Goal: Use online tool/utility: Utilize a website feature to perform a specific function

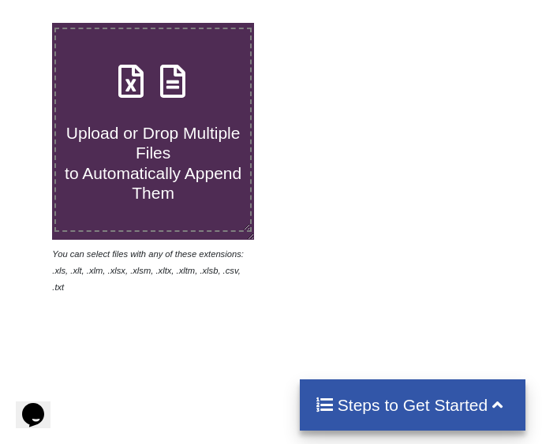
scroll to position [552, 0]
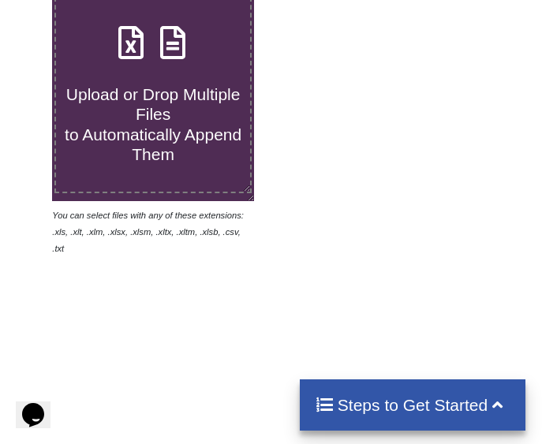
click at [136, 155] on span "Upload or Drop Multiple Files to Automatically Append Them" at bounding box center [153, 124] width 177 height 78
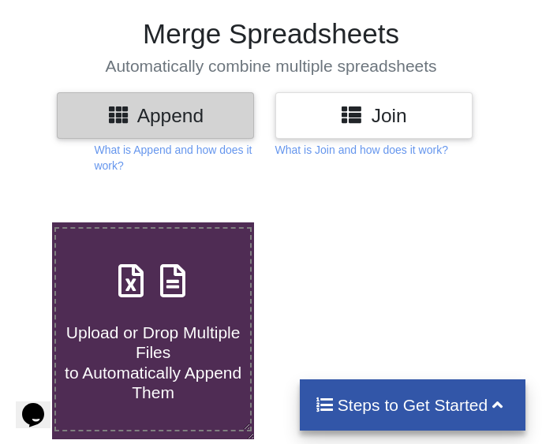
type input "C:\fakepath\[PERSON_NAME].xlsx"
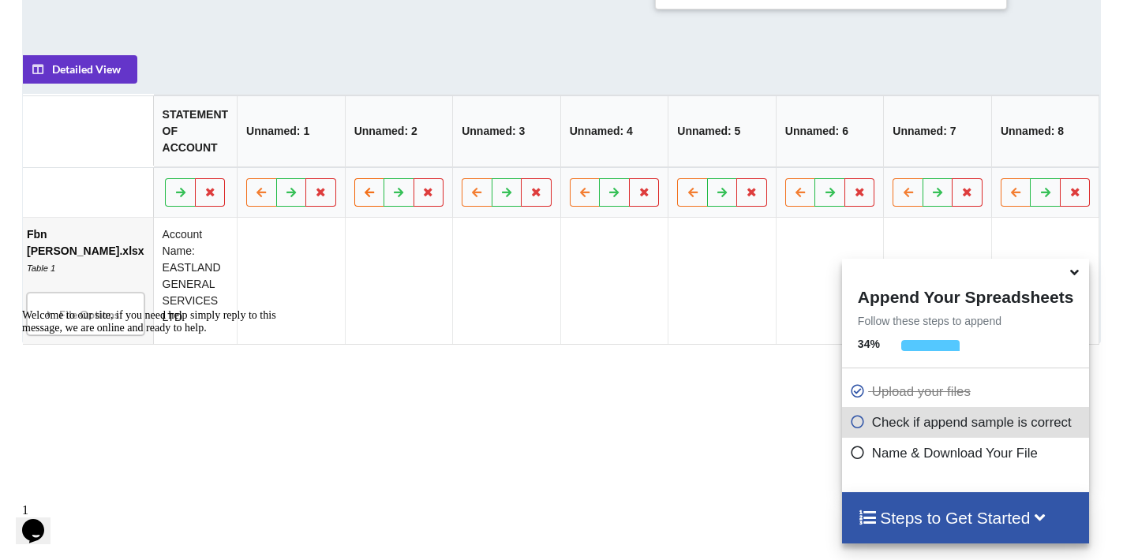
scroll to position [0, 0]
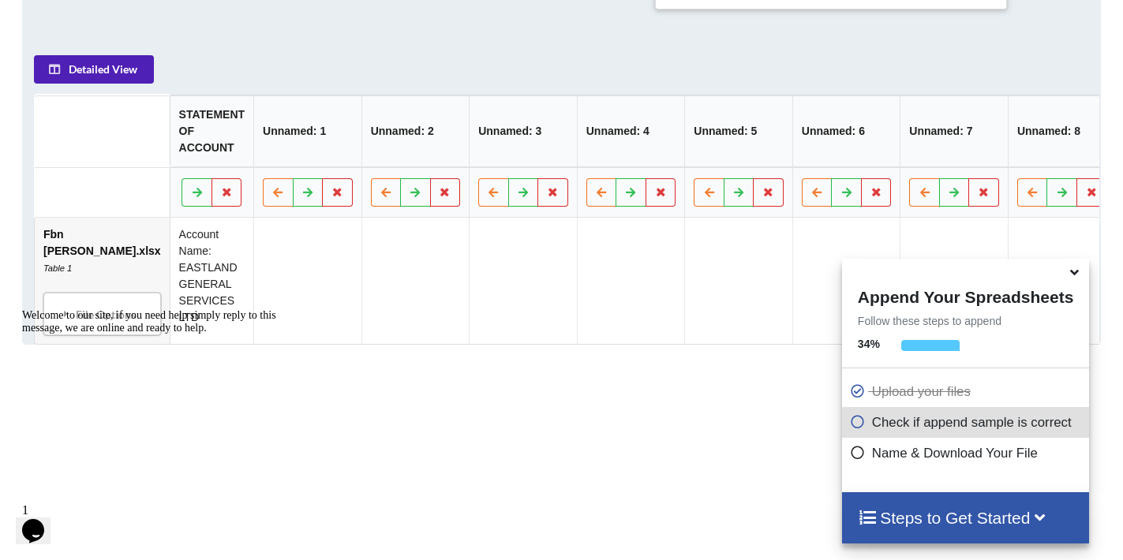
click at [138, 74] on button "Detailed View" at bounding box center [94, 68] width 120 height 28
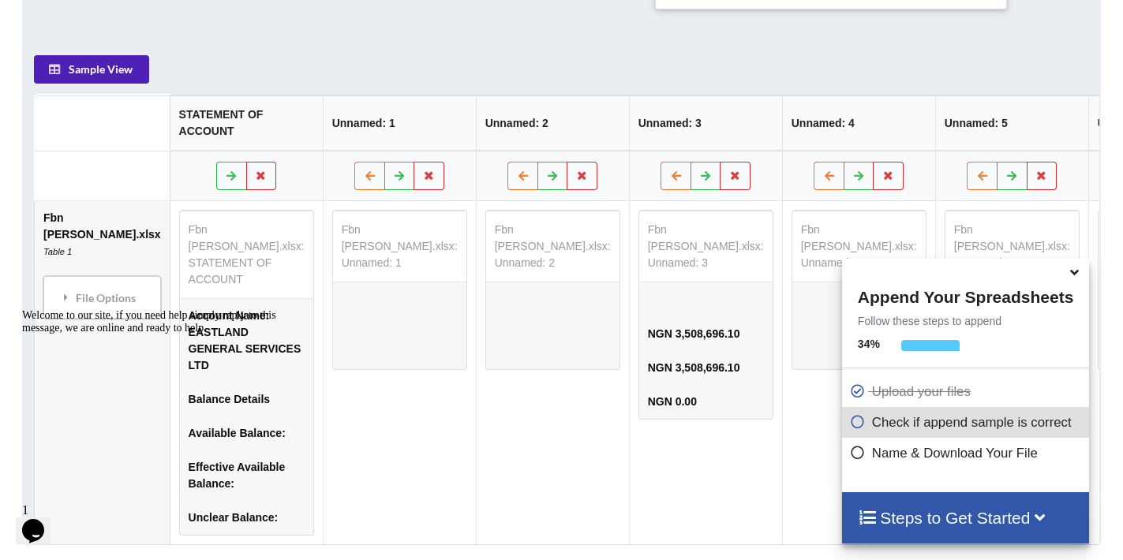
scroll to position [0, 72]
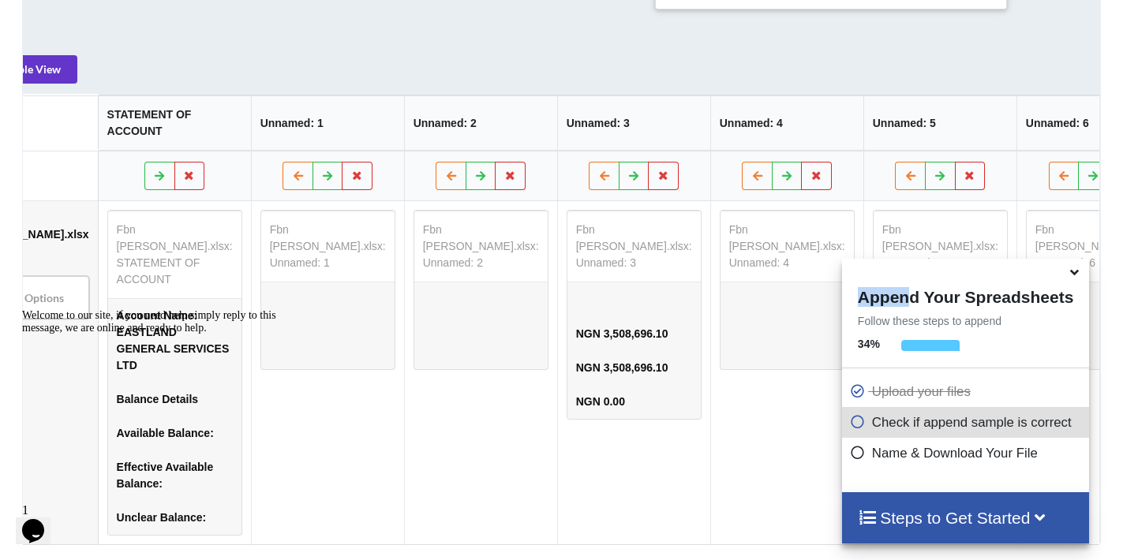
drag, startPoint x: 944, startPoint y: 275, endPoint x: 937, endPoint y: 293, distance: 18.8
click at [555, 297] on div "Append Your Spreadsheets Follow these steps to append 34 % Upload your files Ch…" at bounding box center [965, 375] width 247 height 233
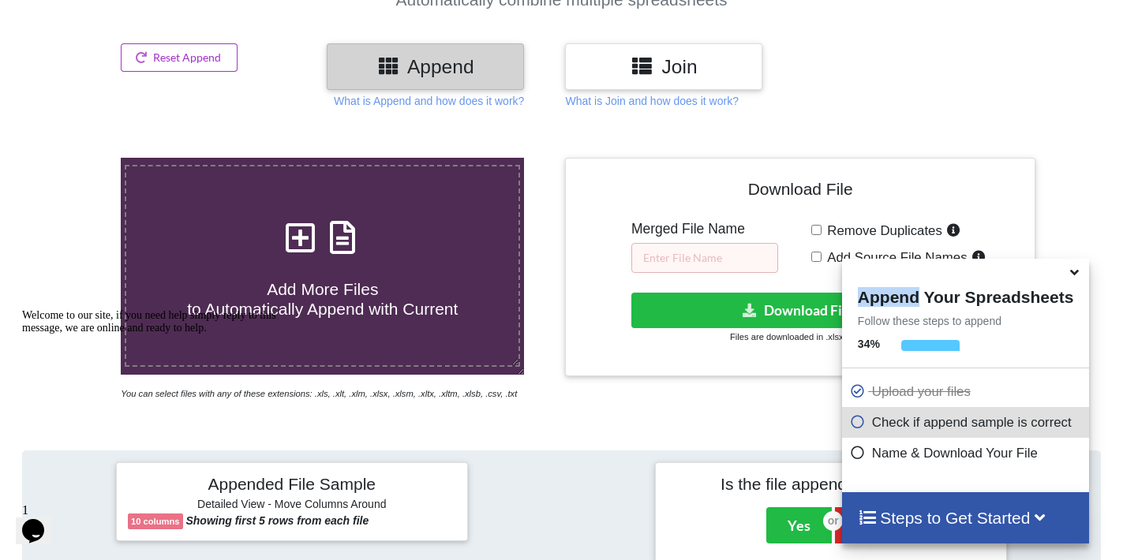
scroll to position [153, 0]
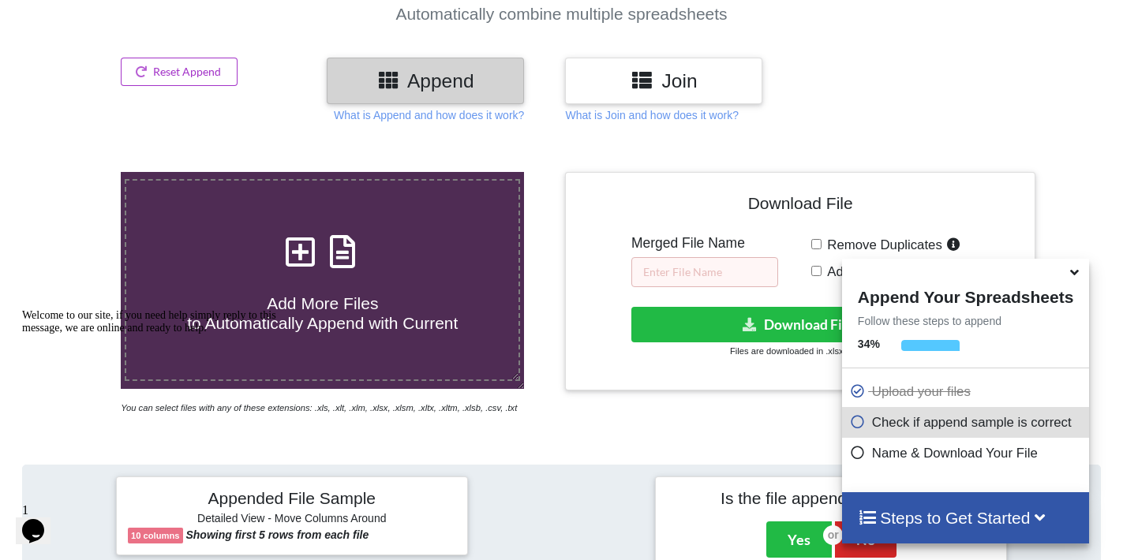
click at [555, 424] on icon at bounding box center [858, 419] width 16 height 13
click at [555, 276] on input "text" at bounding box center [704, 272] width 147 height 30
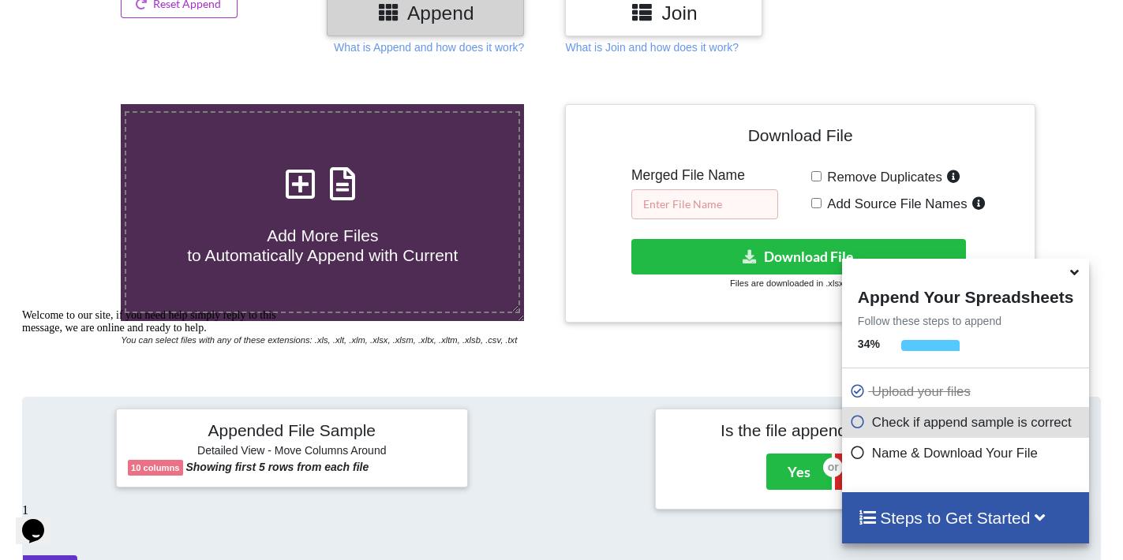
scroll to position [311, 0]
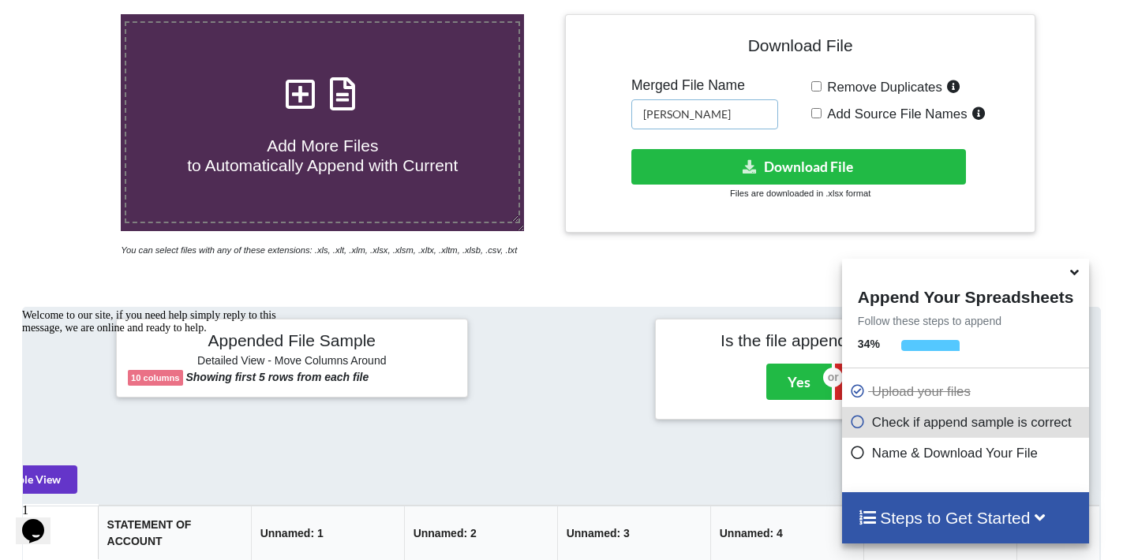
type input "[PERSON_NAME]"
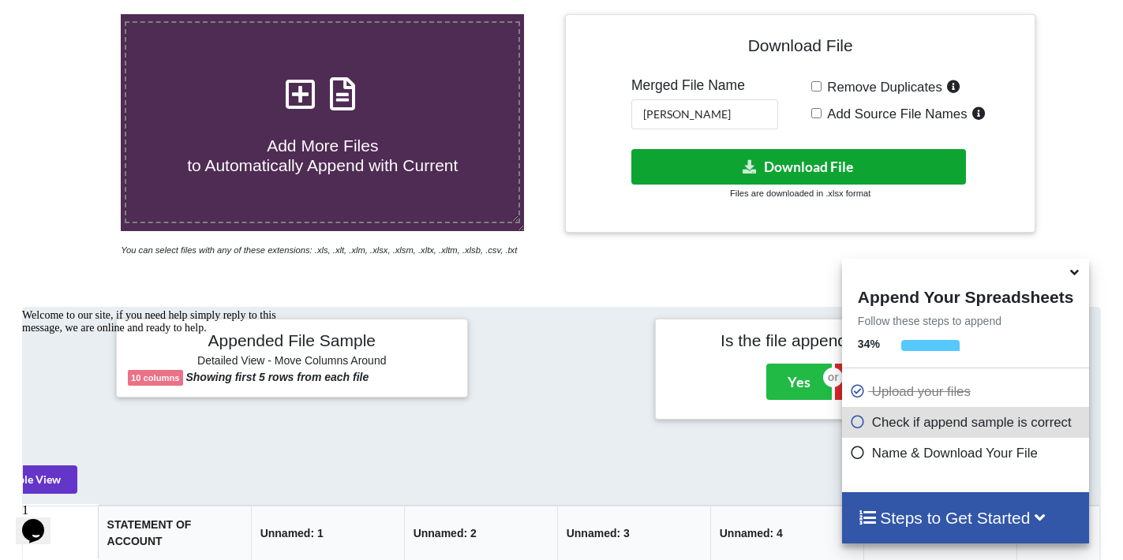
click at [555, 160] on icon at bounding box center [750, 166] width 17 height 12
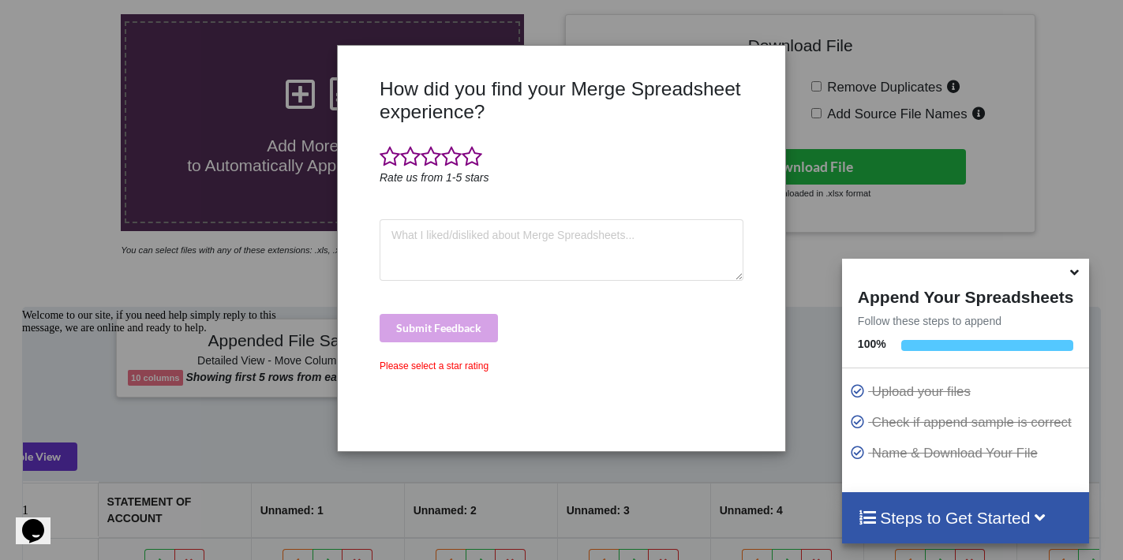
click at [555, 239] on div "How did you find your Merge Spreadsheet experience? Rate us from 1-5 stars Subm…" at bounding box center [561, 280] width 1123 height 560
click at [419, 369] on div "Please select a star rating" at bounding box center [561, 366] width 364 height 14
click at [452, 163] on span at bounding box center [451, 157] width 21 height 22
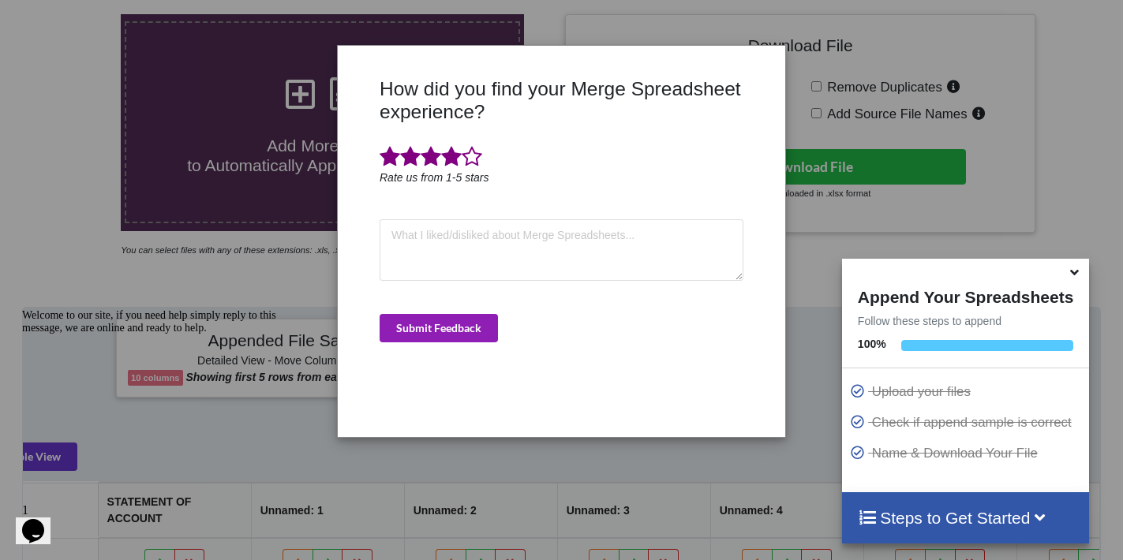
click at [406, 325] on button "Submit Feedback" at bounding box center [438, 328] width 118 height 28
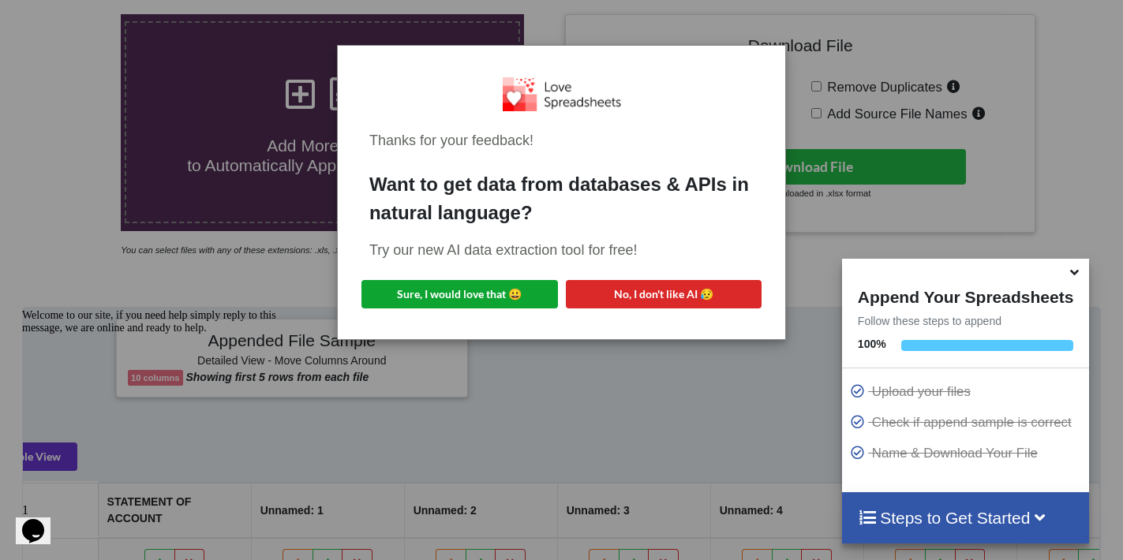
click at [506, 291] on button "Sure, I would love that 😀" at bounding box center [459, 294] width 196 height 28
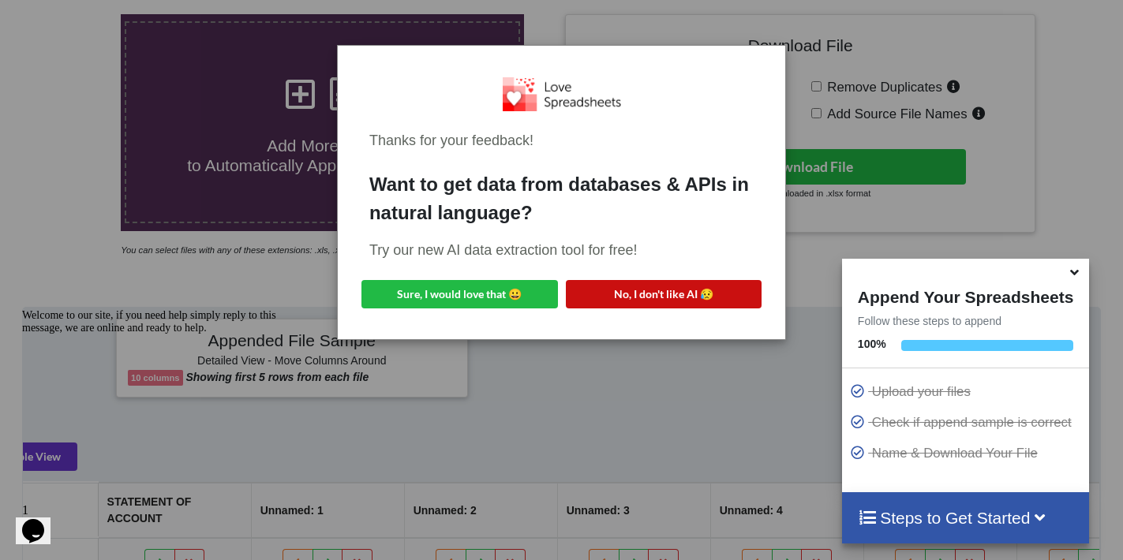
click at [555, 290] on button "No, I don't like AI 😥" at bounding box center [664, 294] width 196 height 28
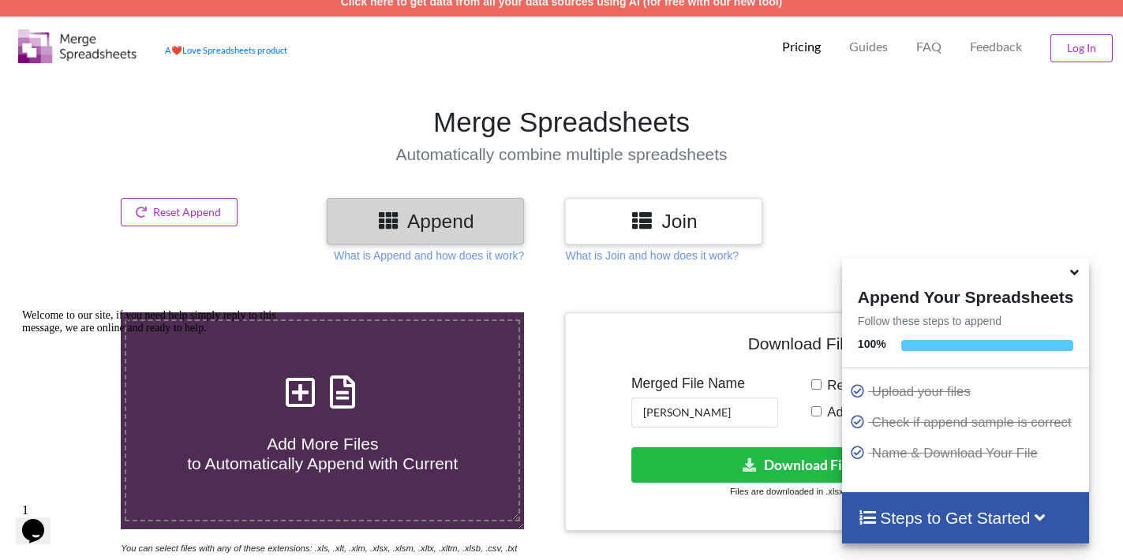
scroll to position [0, 0]
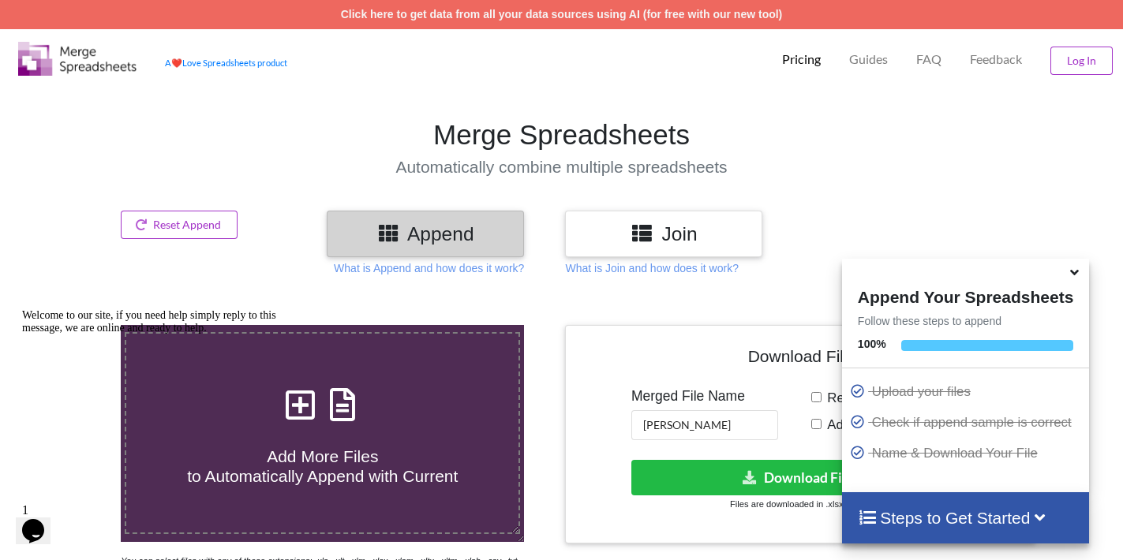
click at [555, 248] on div "Join" at bounding box center [663, 234] width 197 height 47
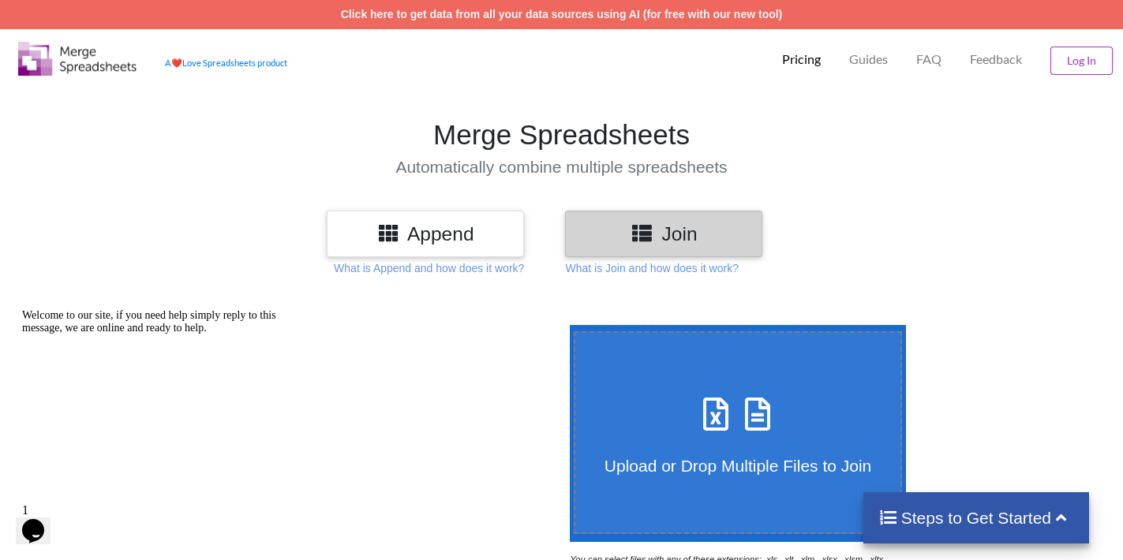
click at [406, 239] on h3 "Append" at bounding box center [425, 233] width 174 height 23
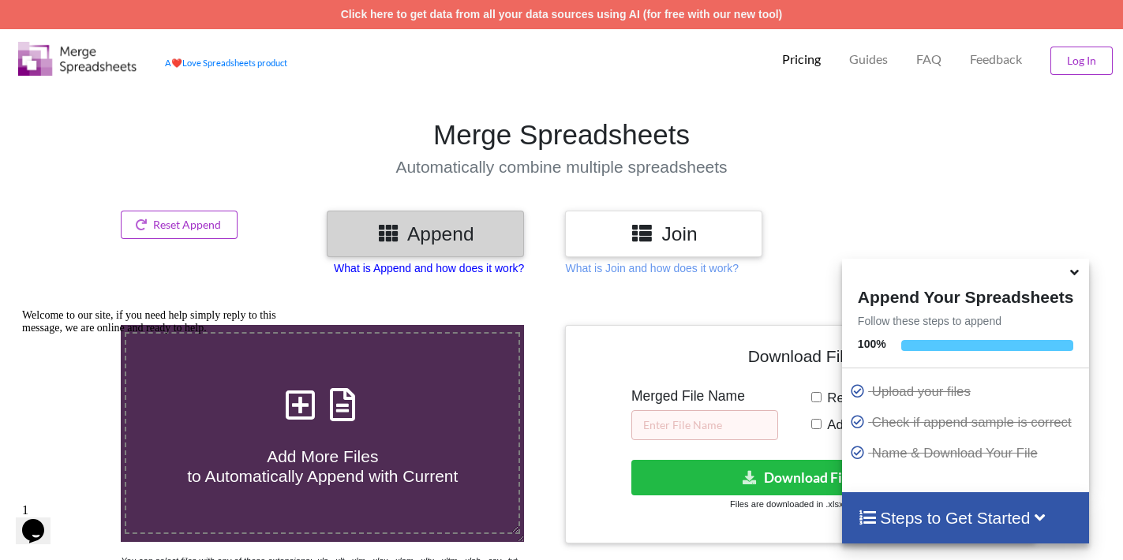
click at [459, 263] on p "What is Append and how does it work?" at bounding box center [429, 268] width 190 height 16
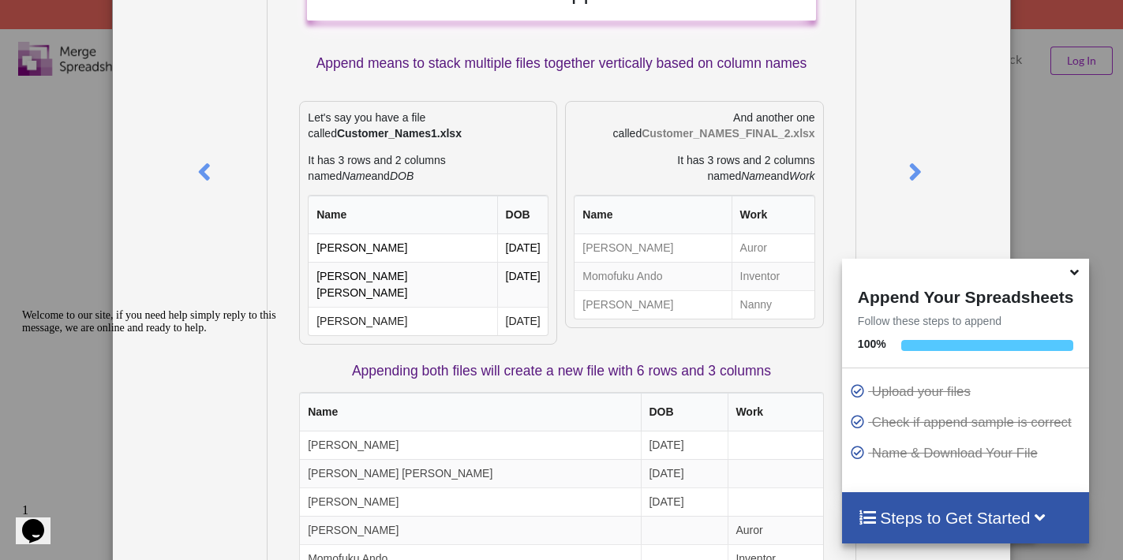
scroll to position [281, 0]
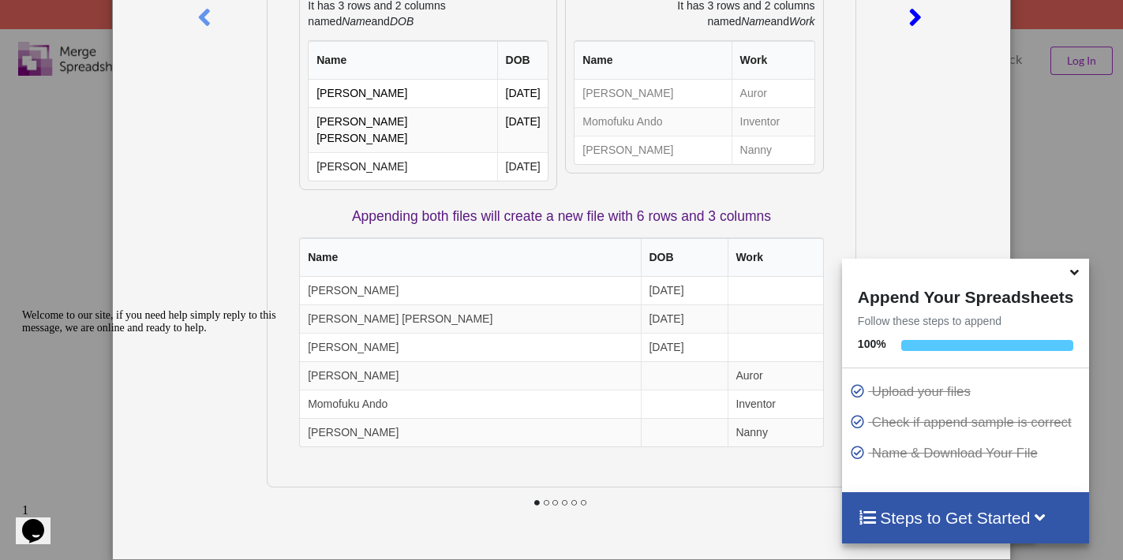
click at [555, 15] on icon at bounding box center [915, 11] width 32 height 28
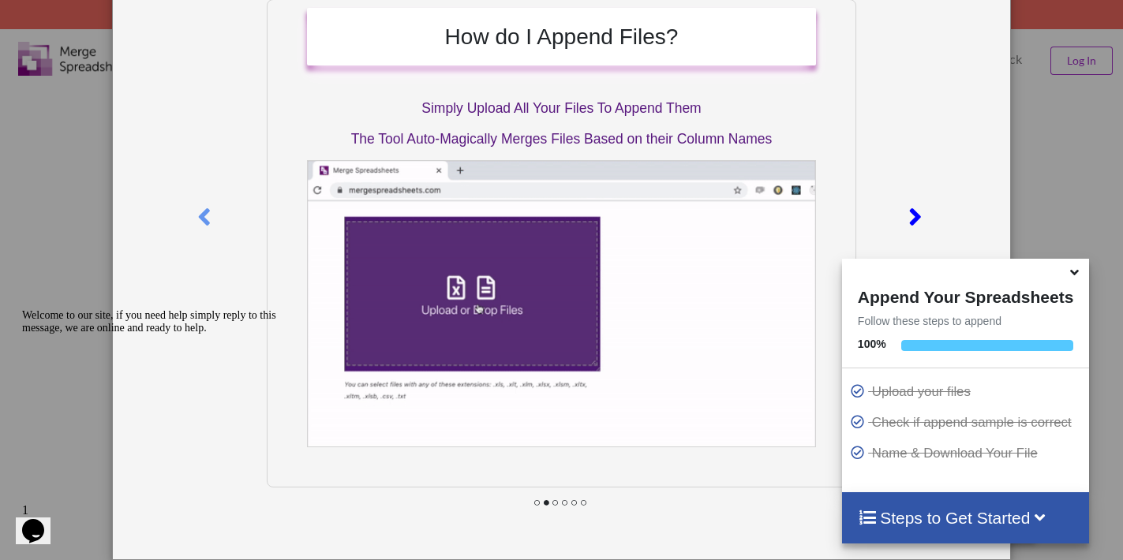
scroll to position [0, 0]
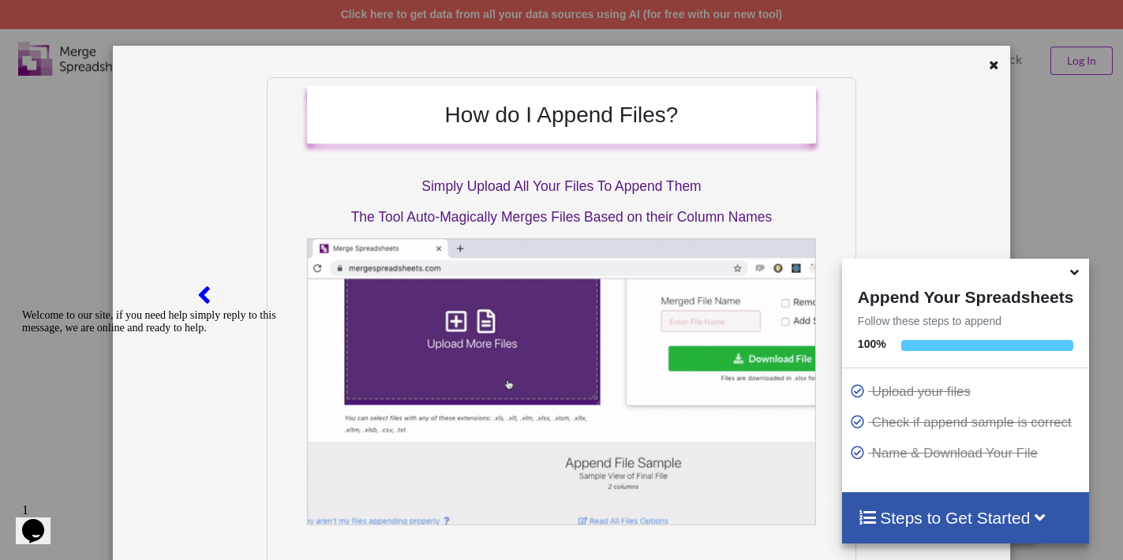
click at [212, 289] on icon at bounding box center [205, 289] width 32 height 28
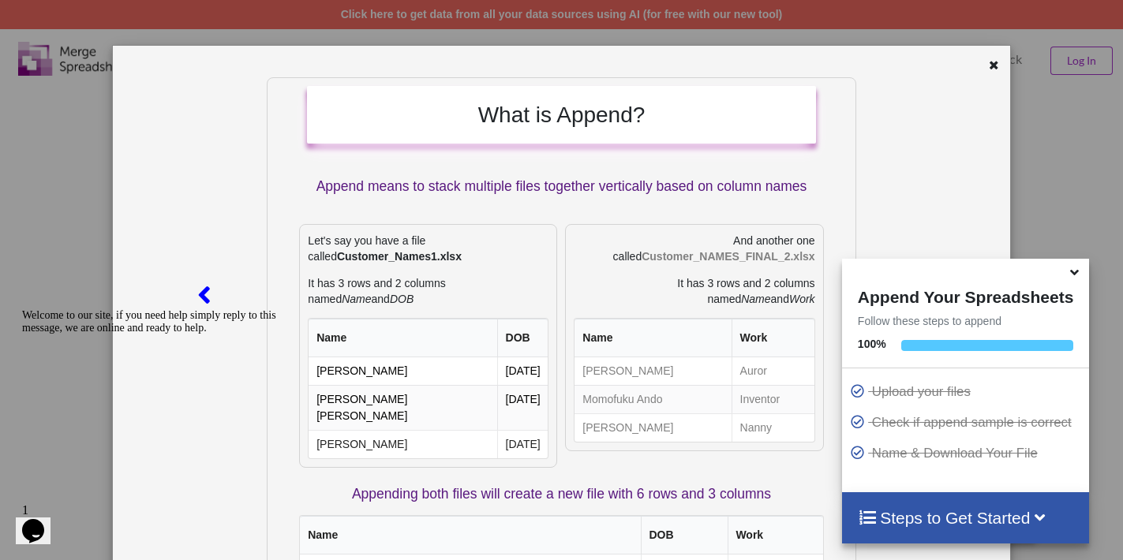
click at [212, 289] on icon at bounding box center [205, 289] width 32 height 28
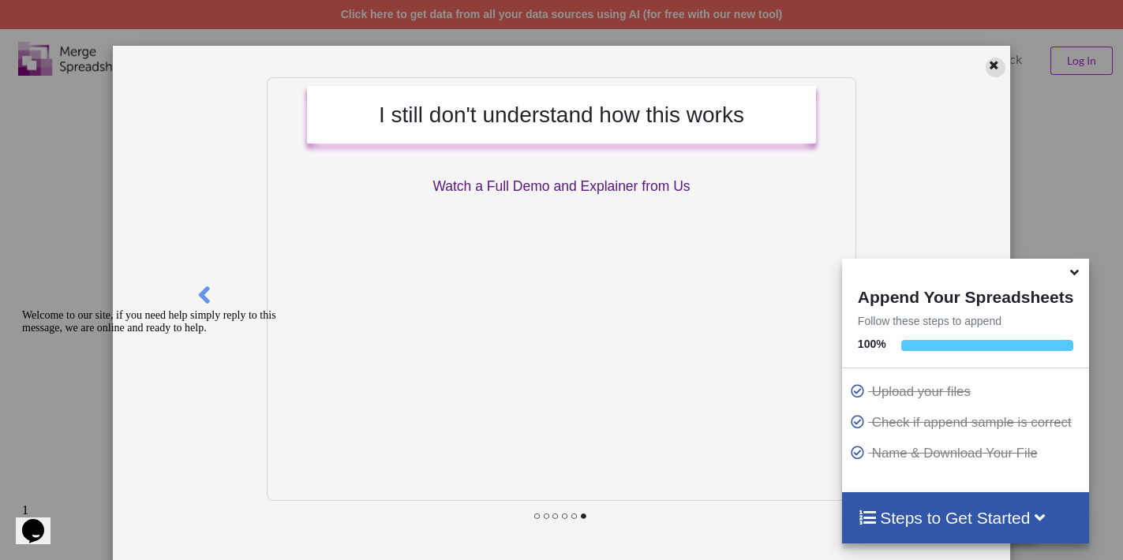
click at [555, 61] on icon at bounding box center [993, 63] width 13 height 11
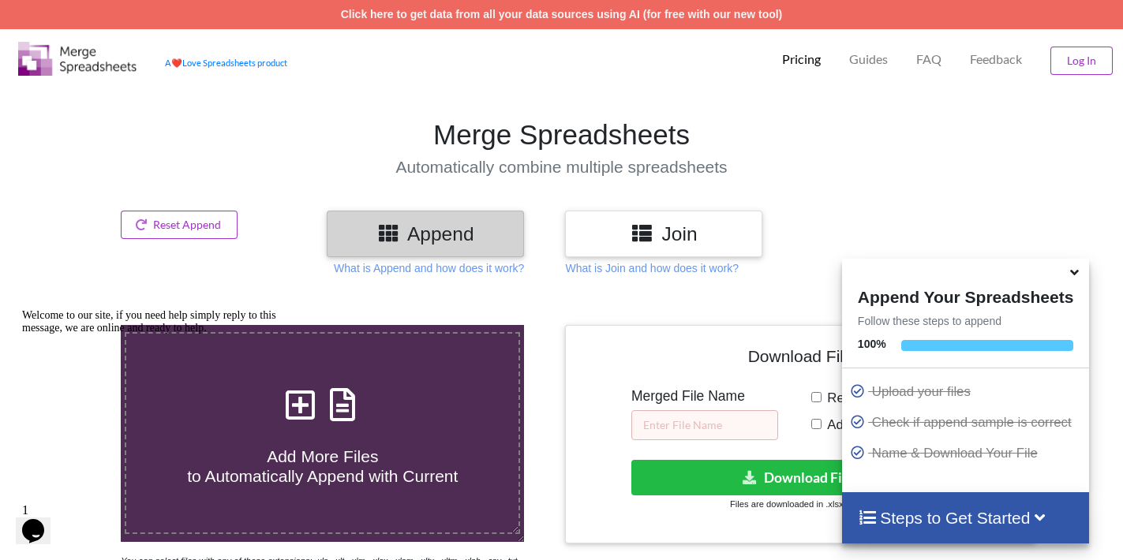
click at [555, 235] on h3 "Join" at bounding box center [664, 233] width 174 height 23
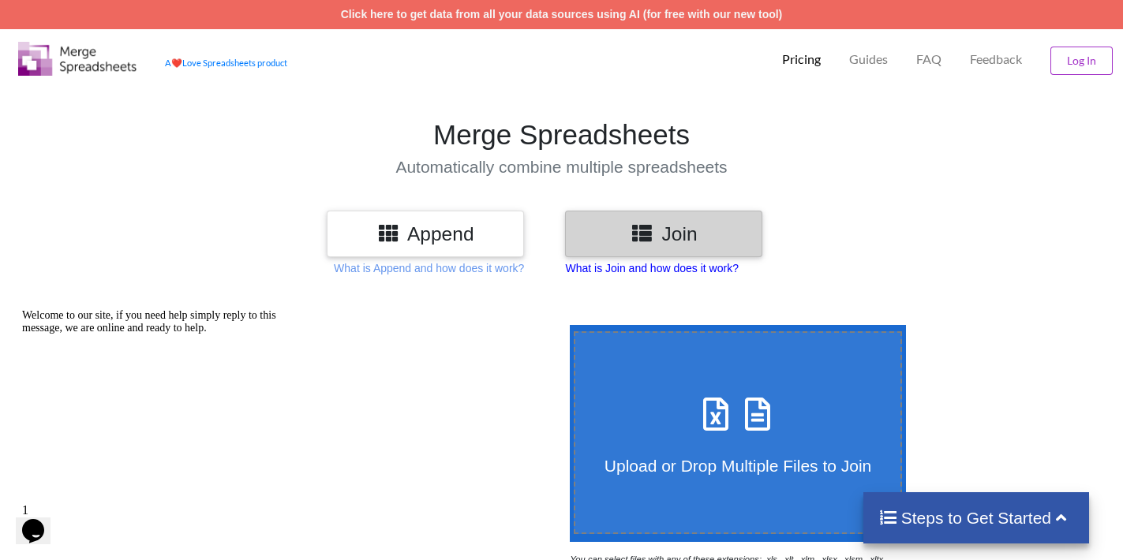
click at [555, 266] on p "What is Join and how does it work?" at bounding box center [651, 268] width 173 height 16
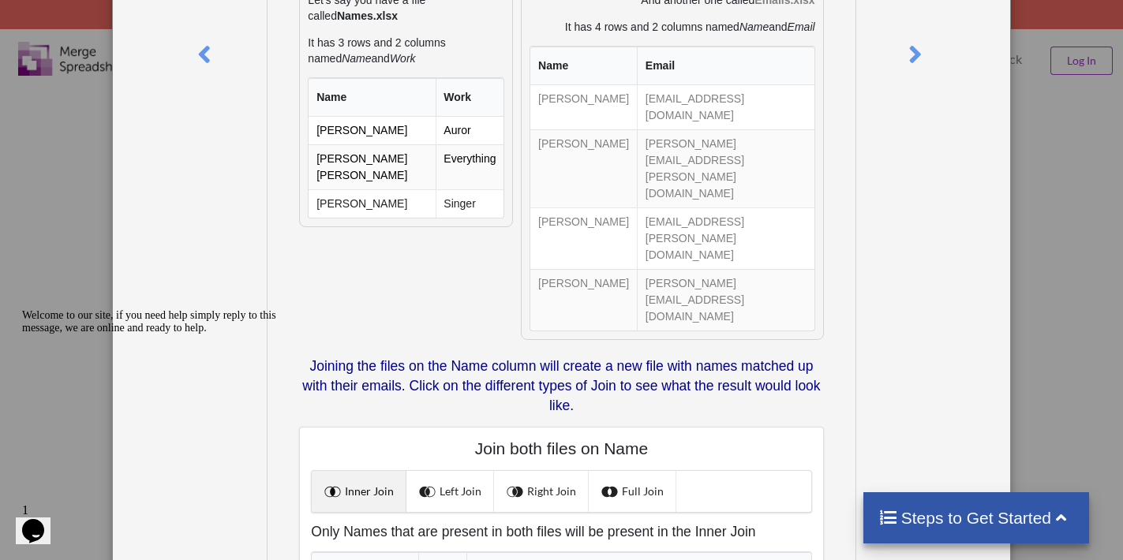
scroll to position [353, 0]
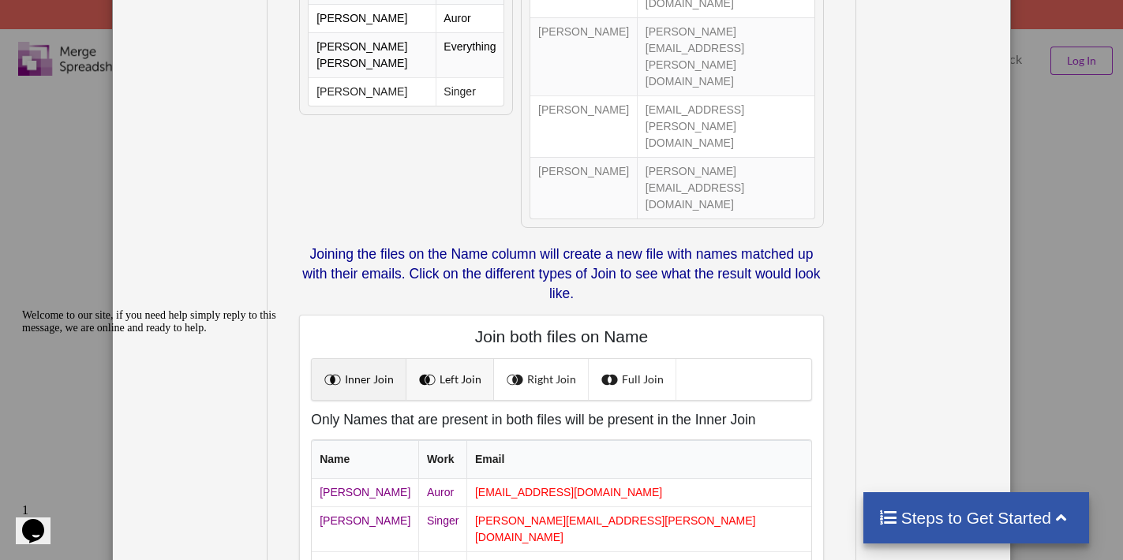
click at [427, 359] on link "Left Join" at bounding box center [450, 379] width 88 height 41
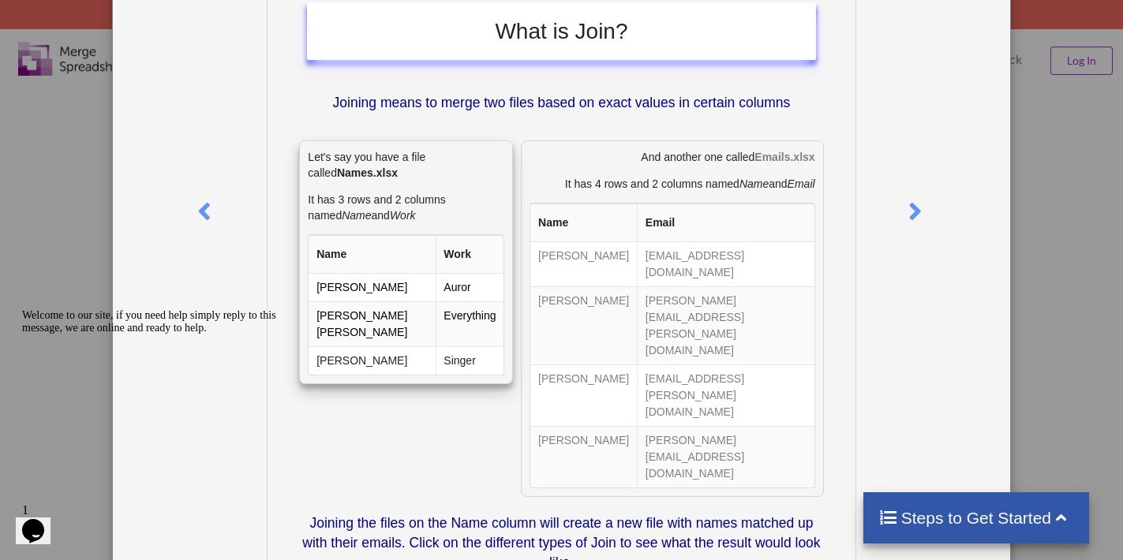
scroll to position [82, 0]
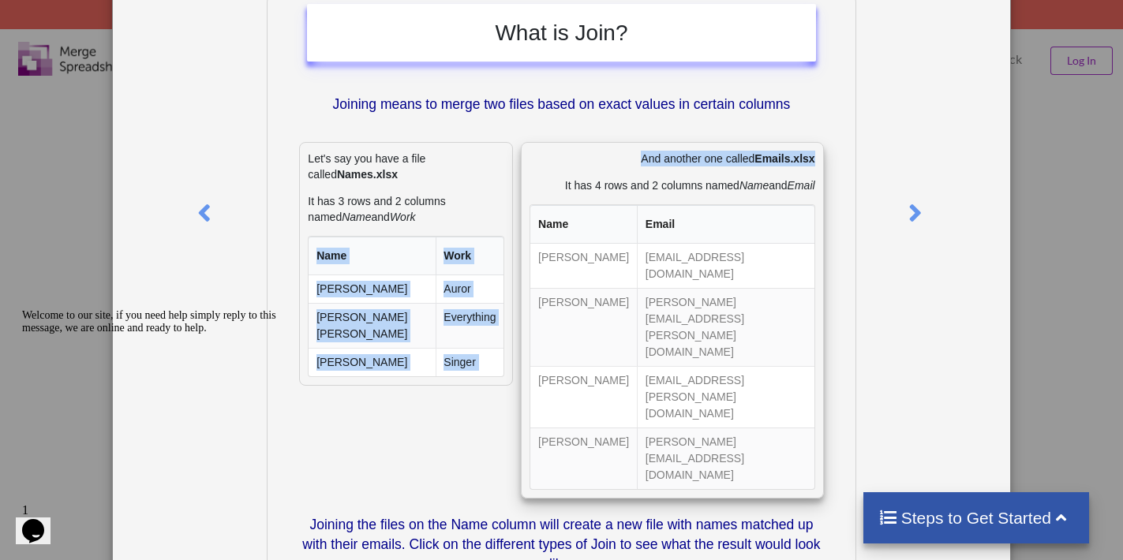
drag, startPoint x: 508, startPoint y: 263, endPoint x: 518, endPoint y: 271, distance: 12.9
click at [518, 271] on div "Let's say you have a file called Names.xlsx It has 3 rows and 2 columns named N…" at bounding box center [561, 320] width 532 height 357
